Goal: Information Seeking & Learning: Learn about a topic

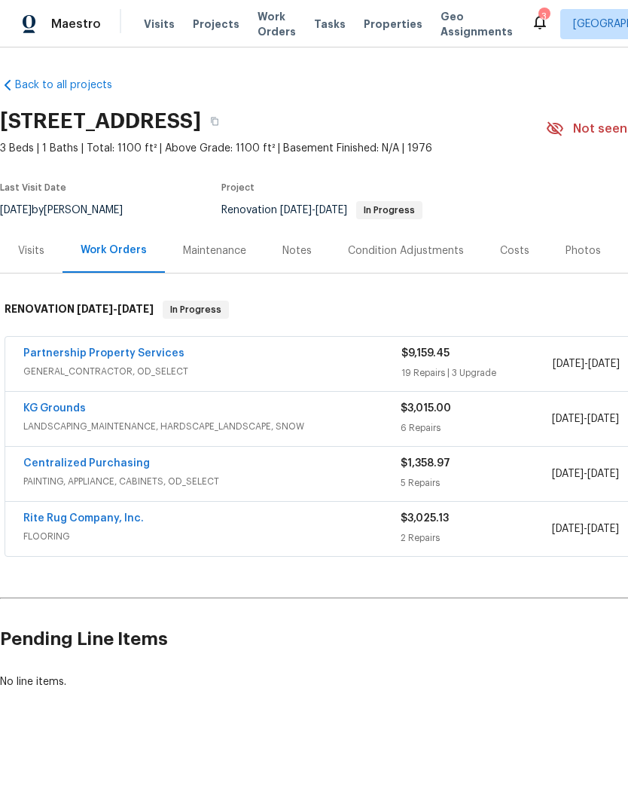
click at [32, 263] on div "Visits" at bounding box center [31, 250] width 63 height 44
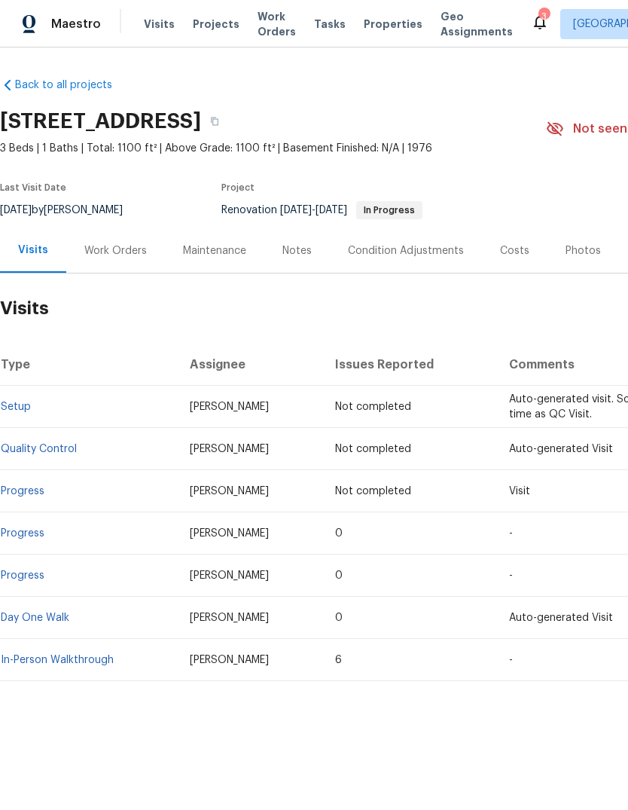
click at [38, 660] on link "In-Person Walkthrough" at bounding box center [57, 660] width 113 height 11
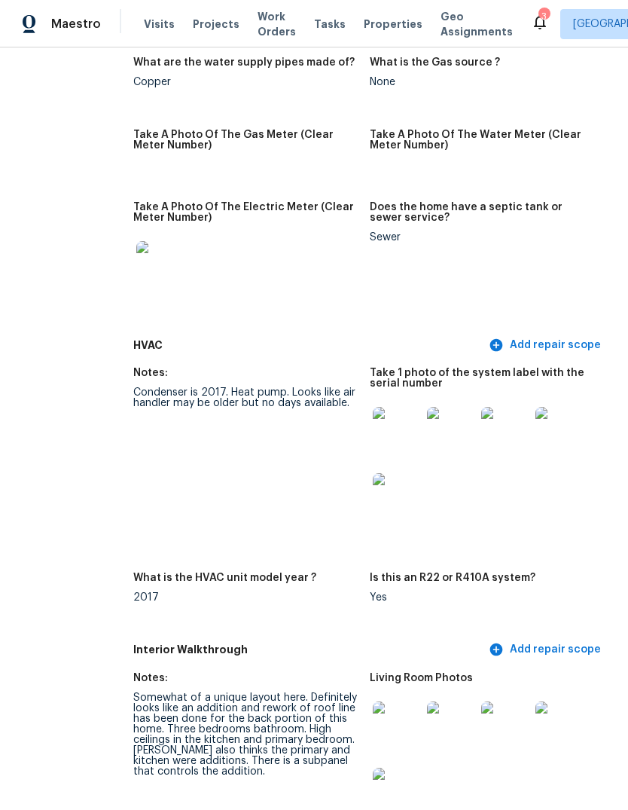
scroll to position [1360, 50]
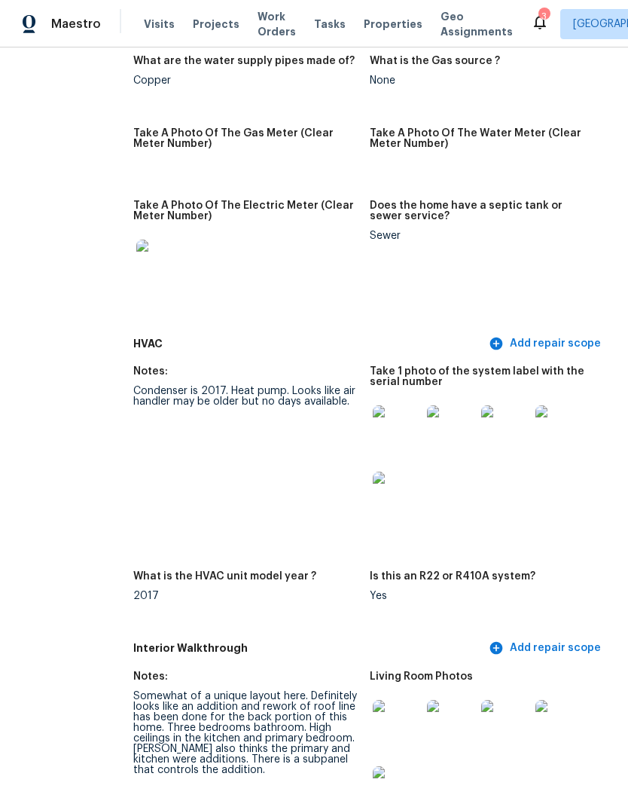
click at [548, 405] on img at bounding box center [560, 429] width 48 height 48
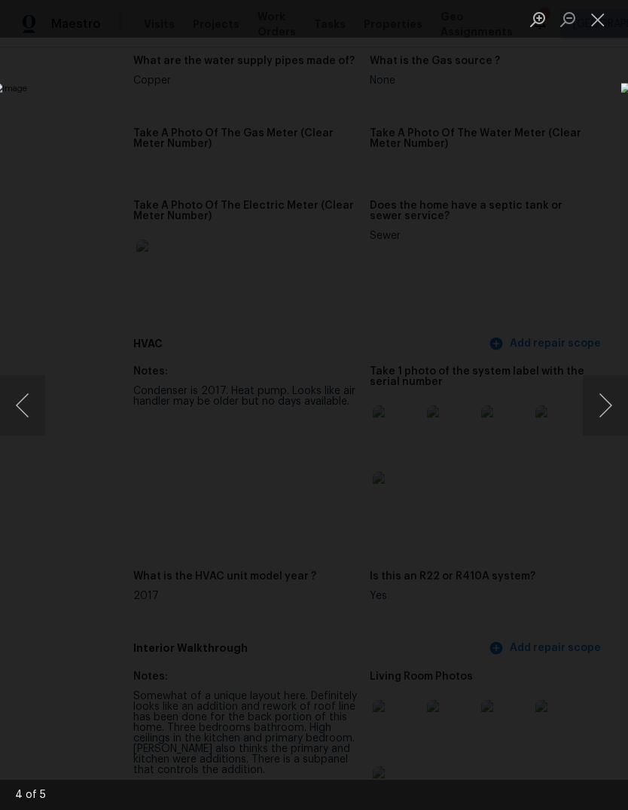
click at [606, 414] on button "Next image" at bounding box center [605, 405] width 45 height 60
click at [603, 404] on button "Next image" at bounding box center [605, 405] width 45 height 60
click at [613, 390] on button "Next image" at bounding box center [605, 405] width 45 height 60
click at [597, 26] on button "Close lightbox" at bounding box center [598, 19] width 30 height 26
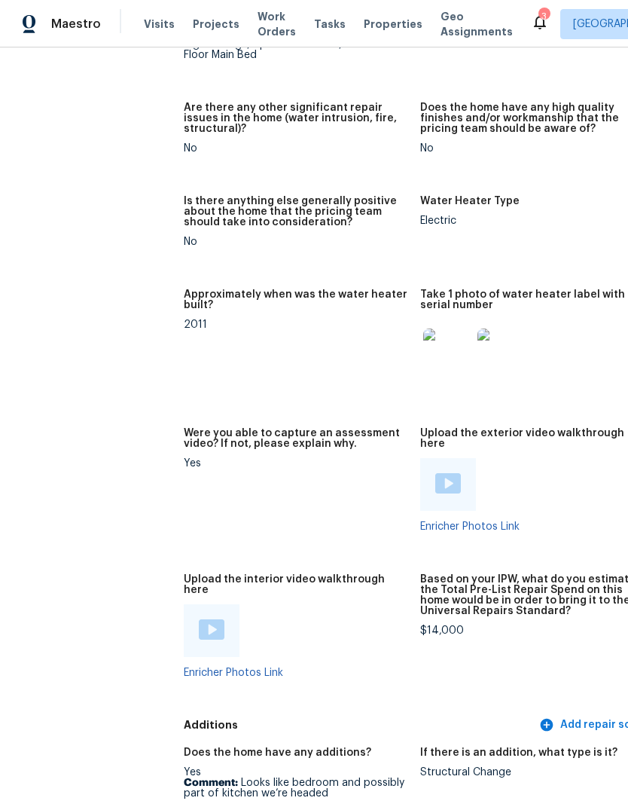
scroll to position [3115, 0]
click at [500, 328] on img at bounding box center [502, 352] width 48 height 48
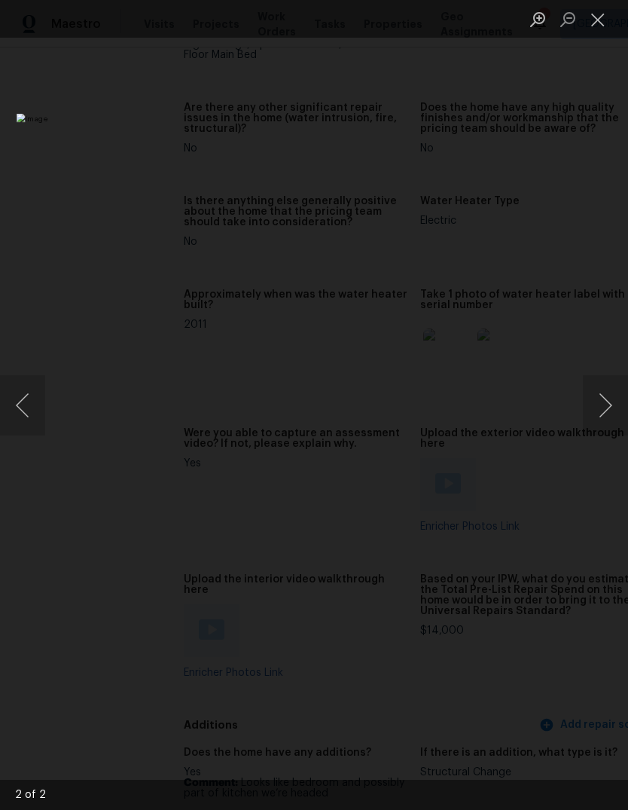
click at [604, 14] on button "Close lightbox" at bounding box center [598, 19] width 30 height 26
